Goal: Information Seeking & Learning: Find specific fact

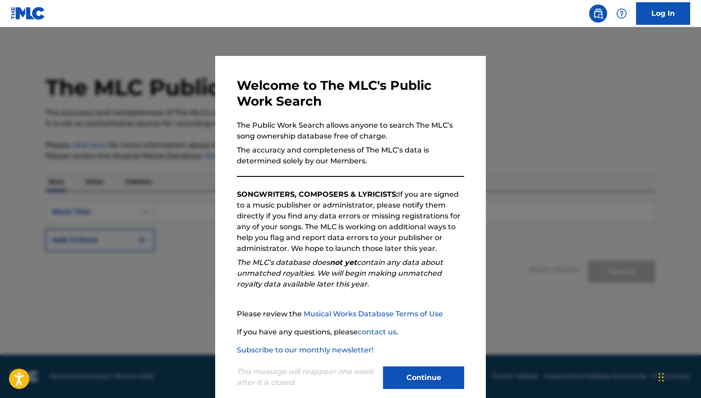
click at [405, 370] on button "Continue" at bounding box center [423, 377] width 81 height 23
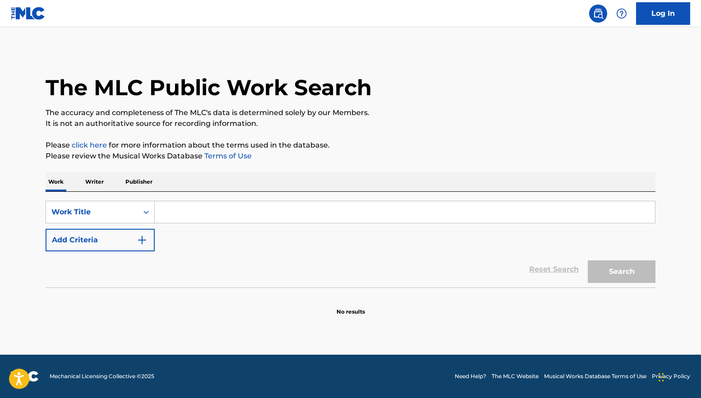
click at [176, 215] on input "Search Form" at bounding box center [405, 212] width 500 height 22
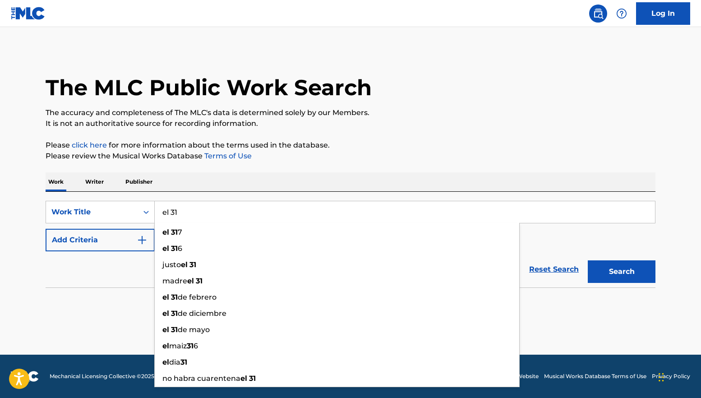
type input "el 31"
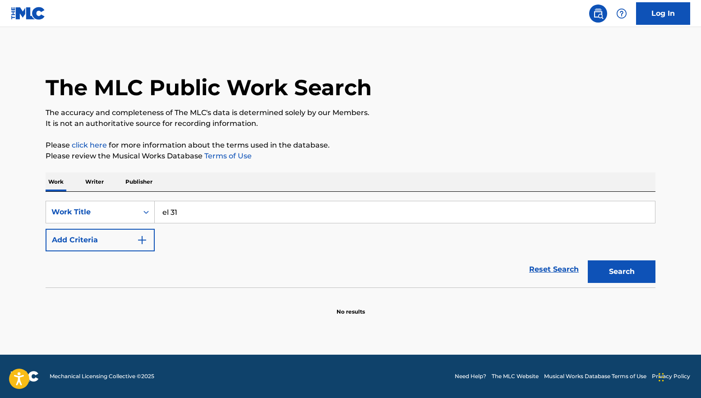
click at [82, 283] on div "Reset Search Search" at bounding box center [350, 269] width 609 height 36
click at [141, 237] on img "Search Form" at bounding box center [142, 239] width 11 height 11
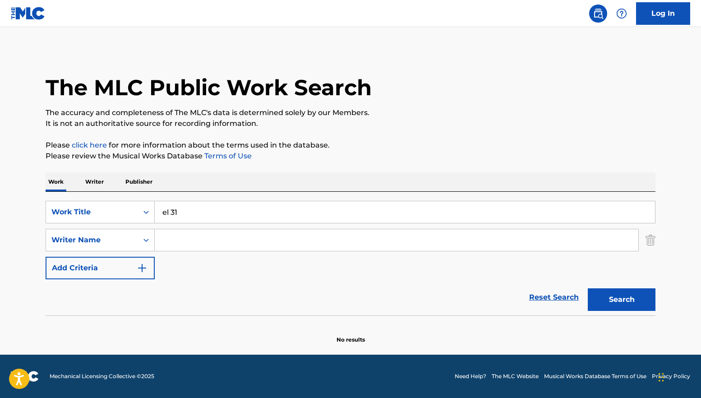
click at [169, 242] on input "Search Form" at bounding box center [396, 240] width 483 height 22
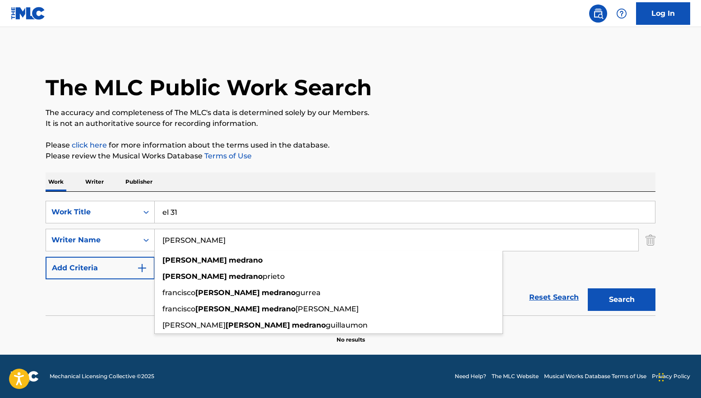
type input "[PERSON_NAME]"
click at [587, 288] on button "Search" at bounding box center [621, 299] width 68 height 23
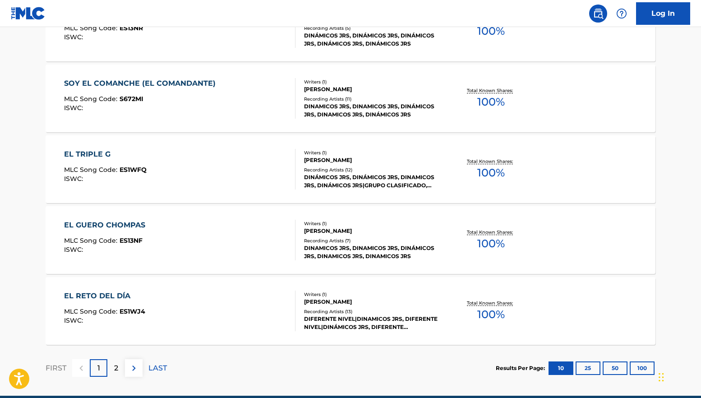
scroll to position [734, 0]
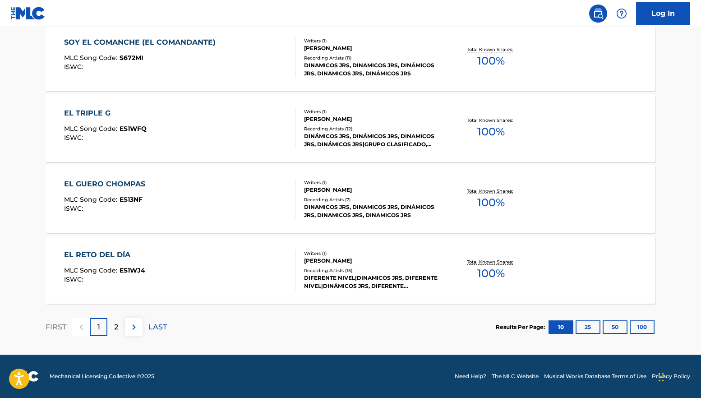
click at [132, 330] on img at bounding box center [133, 326] width 11 height 11
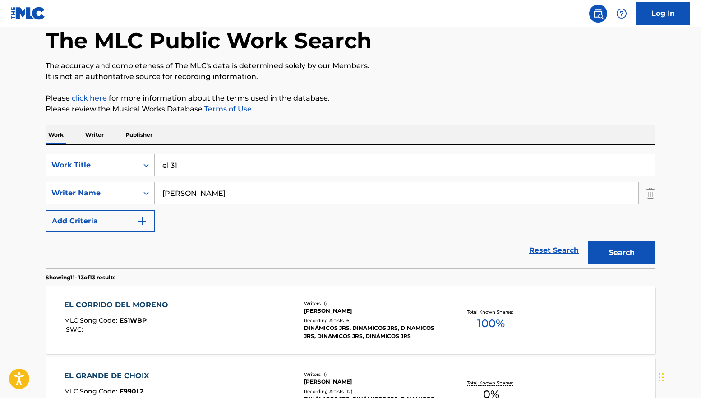
scroll to position [0, 0]
